Goal: Browse casually

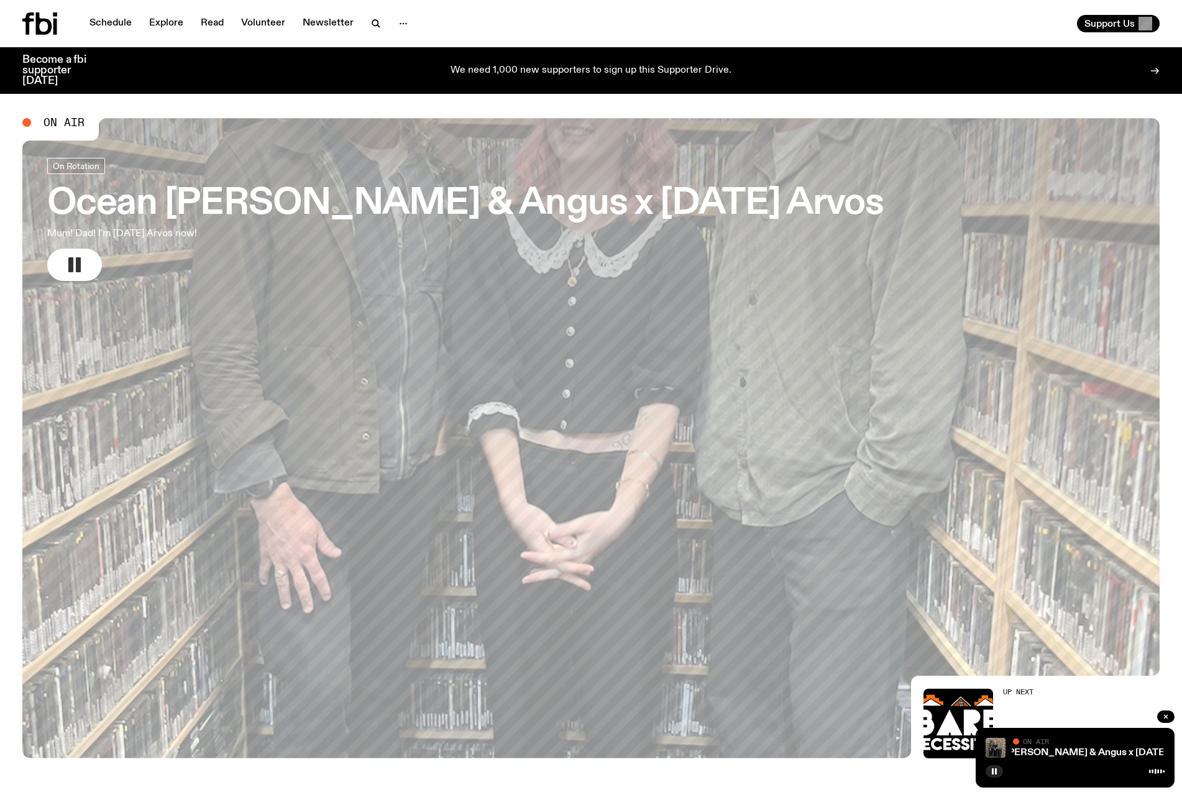
click at [77, 266] on rect "button" at bounding box center [78, 264] width 5 height 15
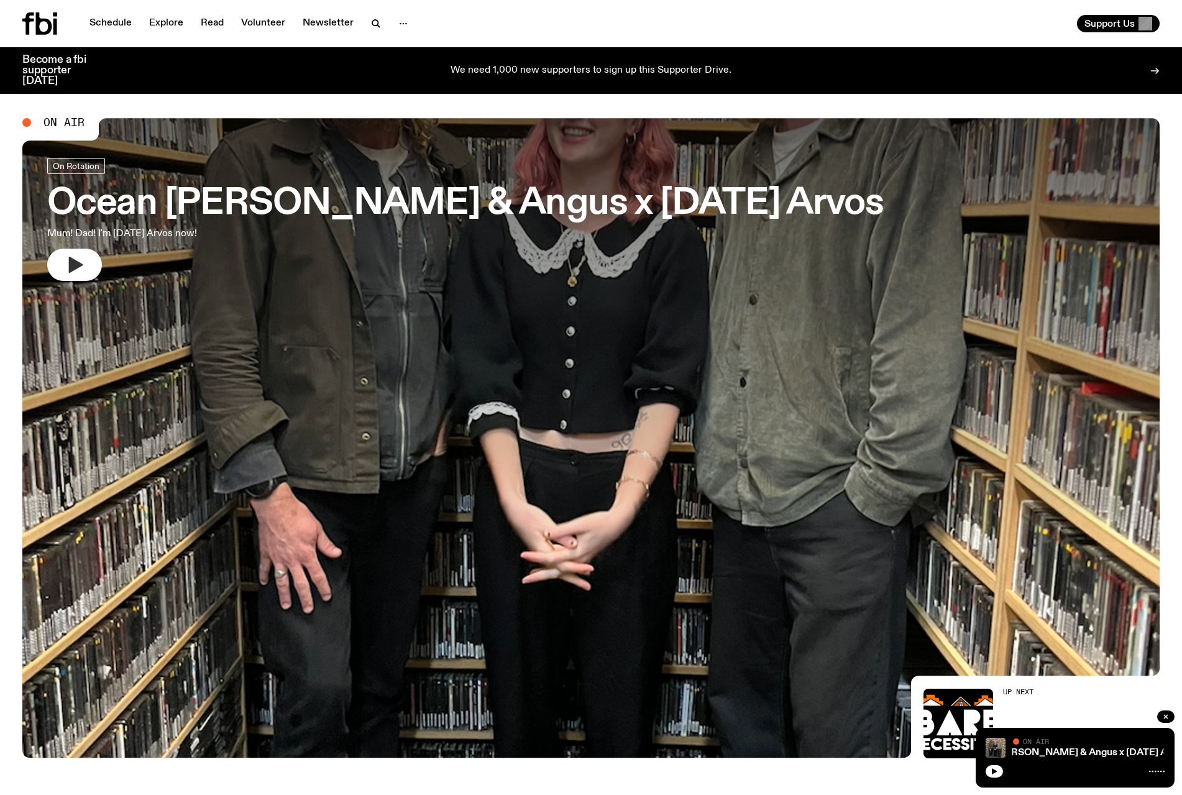
click at [76, 263] on icon "button" at bounding box center [76, 265] width 14 height 16
click at [79, 262] on icon "button" at bounding box center [76, 265] width 14 height 16
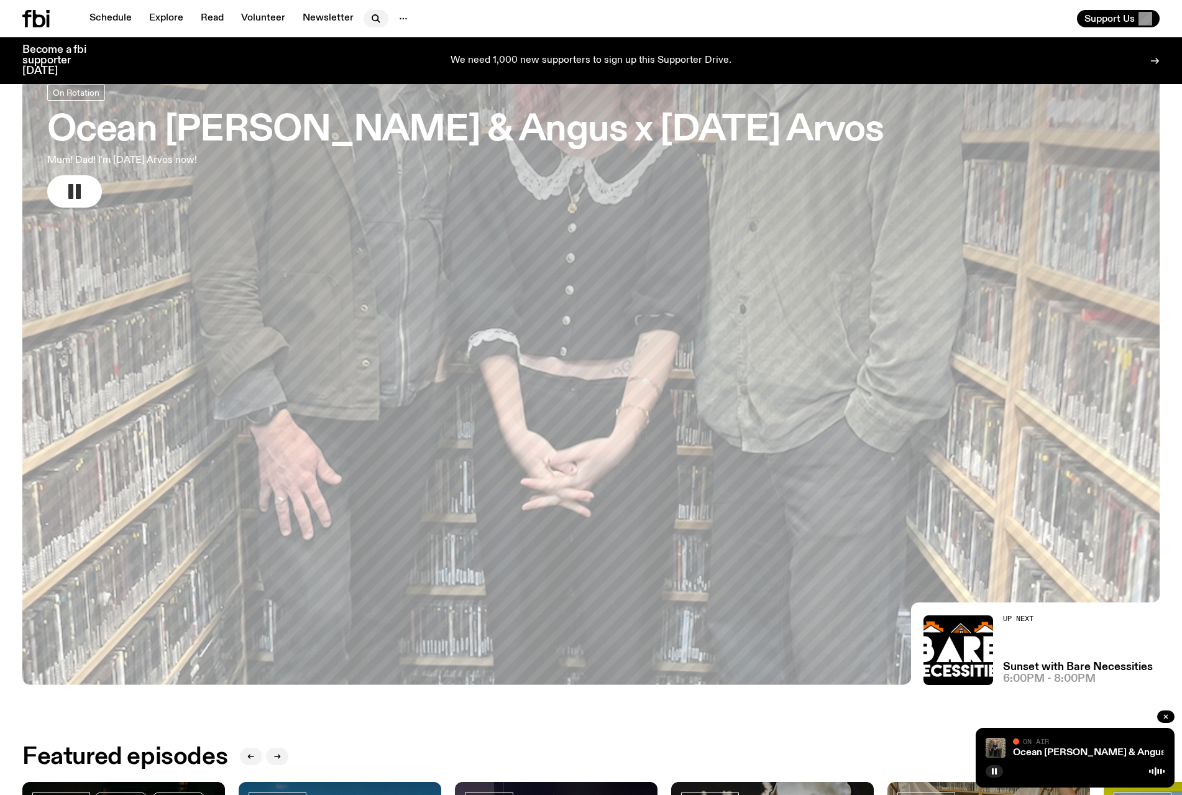
scroll to position [59, 0]
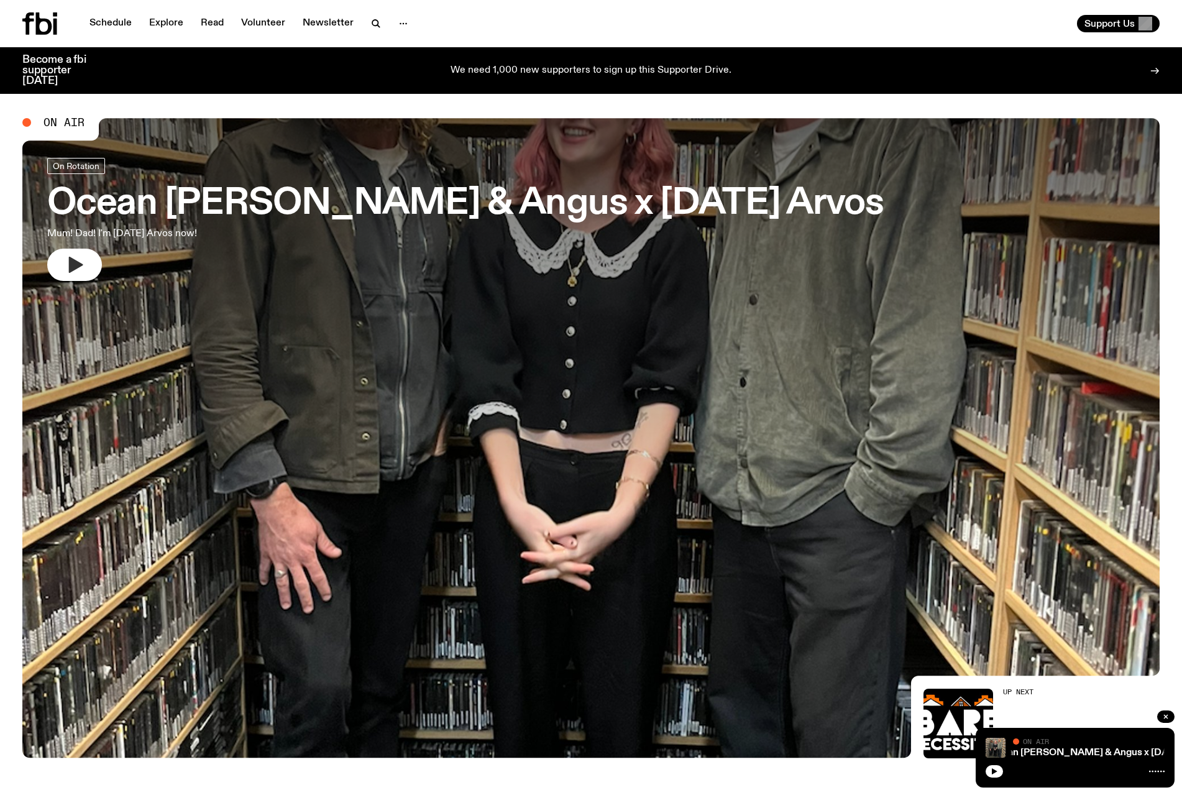
click at [73, 263] on icon "button" at bounding box center [76, 265] width 14 height 16
